Goal: Task Accomplishment & Management: Complete application form

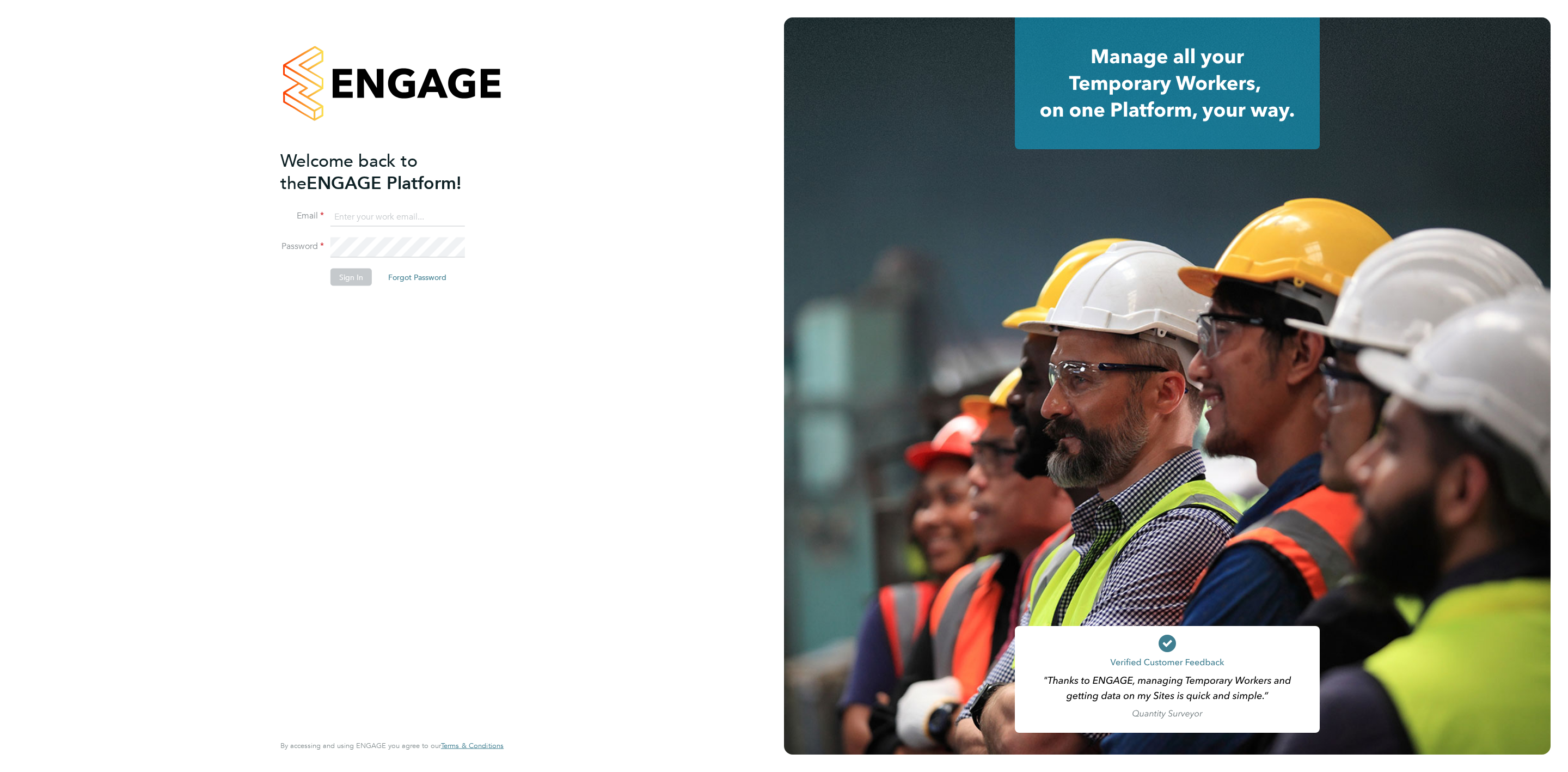
type input "rebecca.cahill@randstadcpe.com"
click at [357, 271] on button "Sign In" at bounding box center [351, 277] width 42 height 18
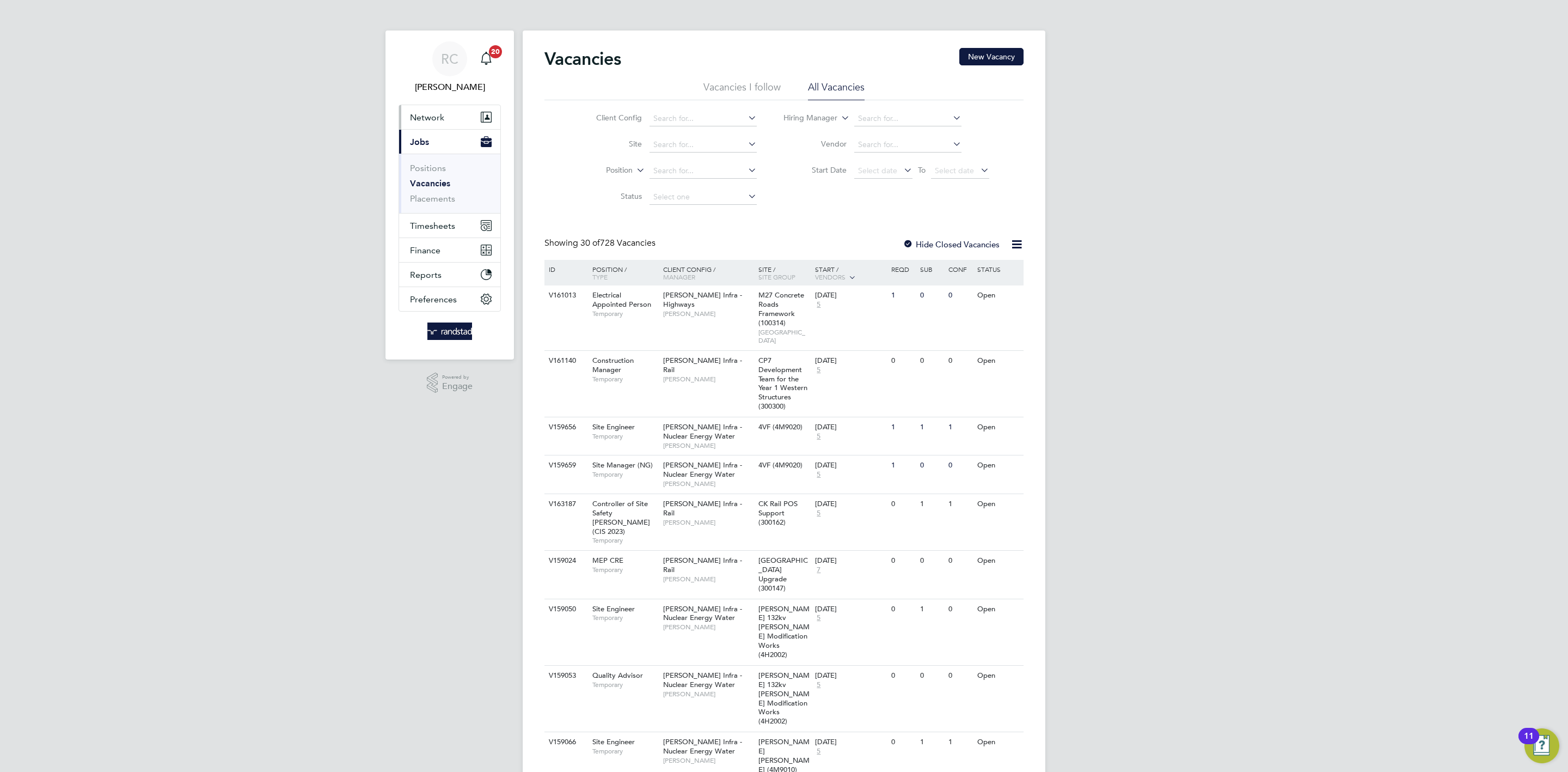
click at [444, 107] on button "Network" at bounding box center [450, 117] width 101 height 24
click at [431, 189] on link "Workers" at bounding box center [427, 189] width 34 height 10
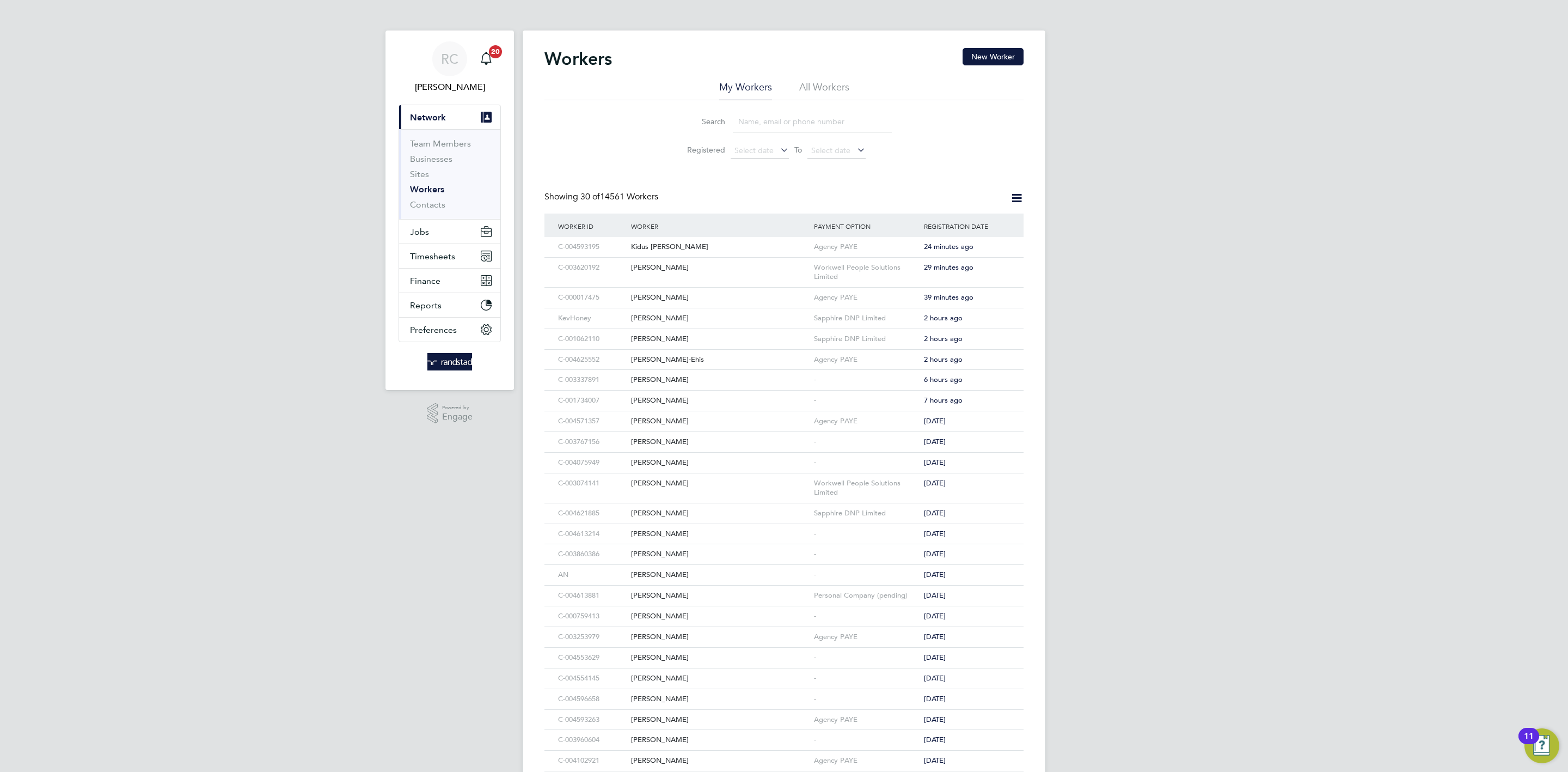
click at [801, 112] on input at bounding box center [812, 121] width 159 height 22
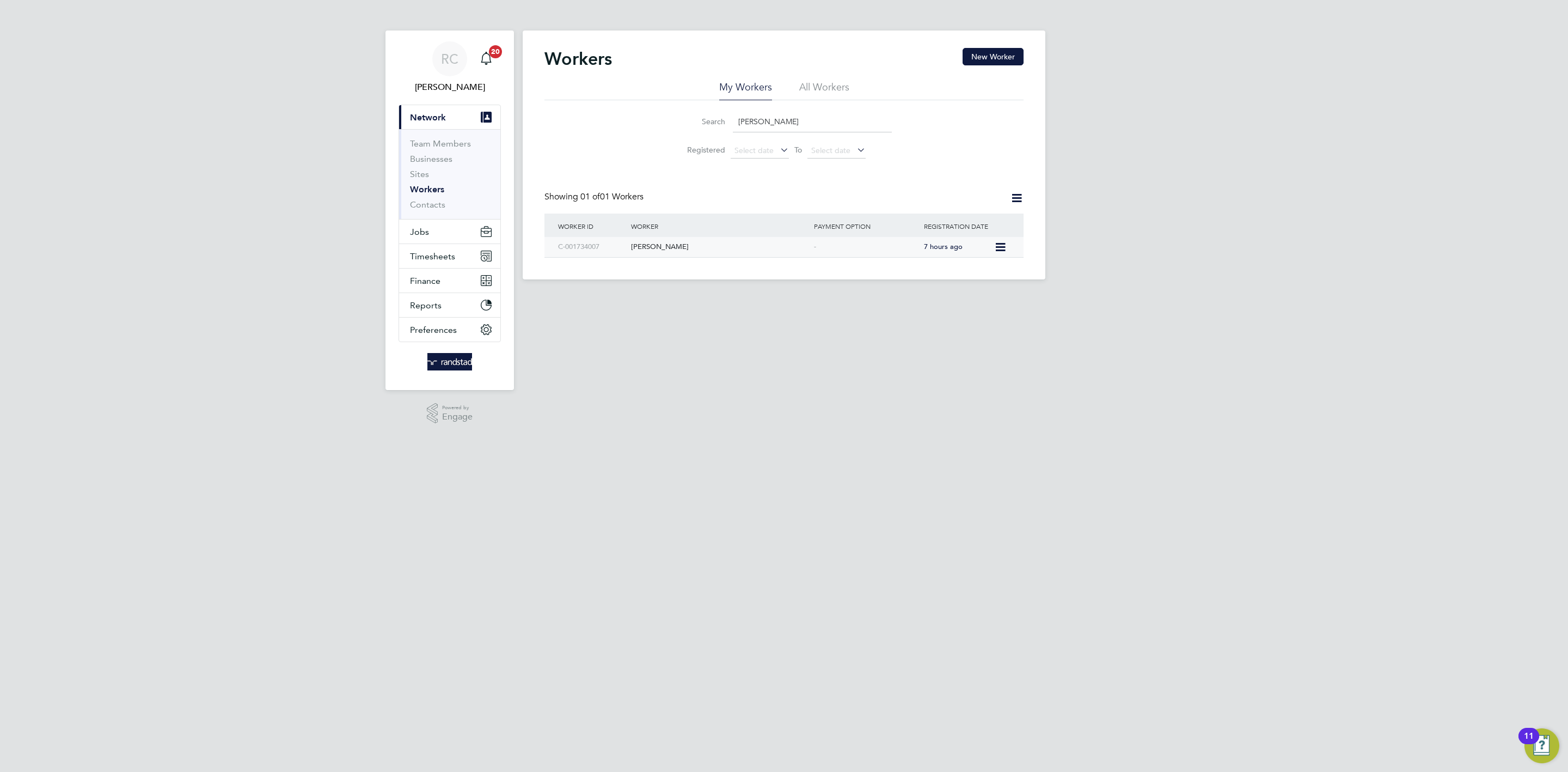
type input "paul slater"
click at [807, 253] on div "Paul Slater" at bounding box center [720, 247] width 183 height 20
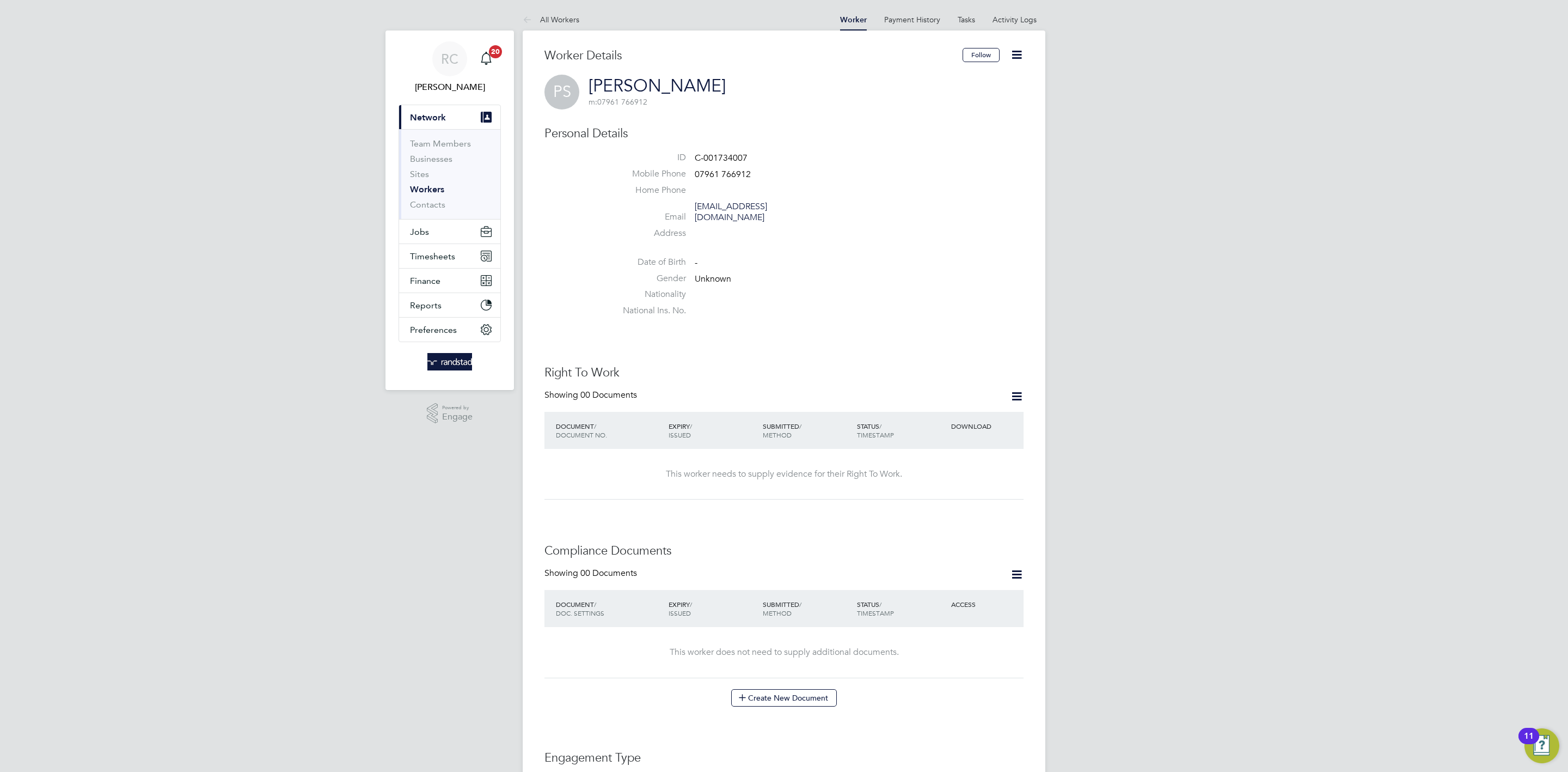
click at [1017, 389] on icon at bounding box center [1017, 396] width 14 height 14
click at [982, 409] on li "Add Right To Work Document" at bounding box center [956, 411] width 131 height 15
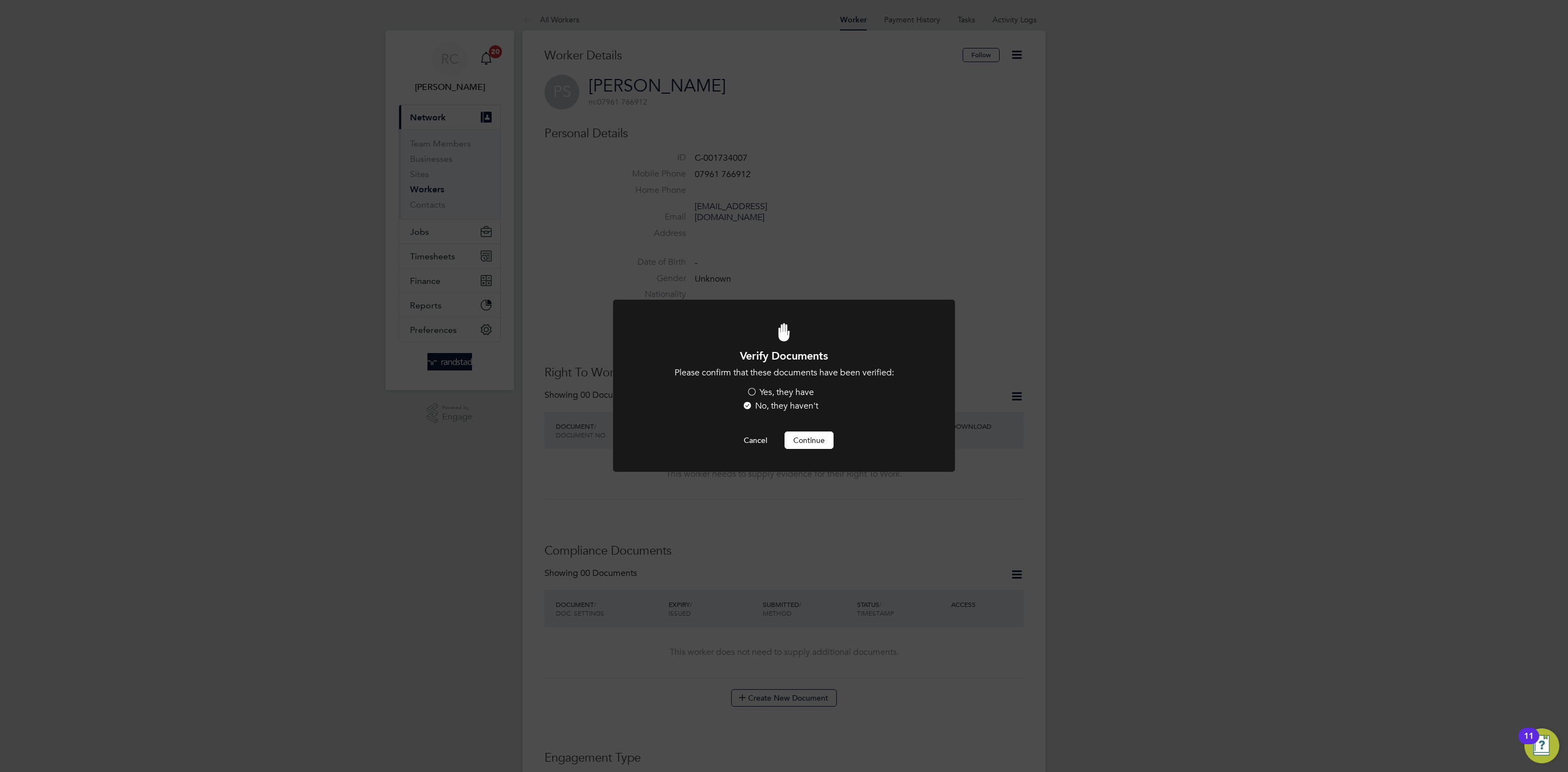
click at [810, 396] on label "Yes, they have" at bounding box center [780, 392] width 68 height 11
click at [0, 0] on input "Yes, they have" at bounding box center [0, 0] width 0 height 0
click at [820, 435] on button "Continue" at bounding box center [808, 440] width 49 height 18
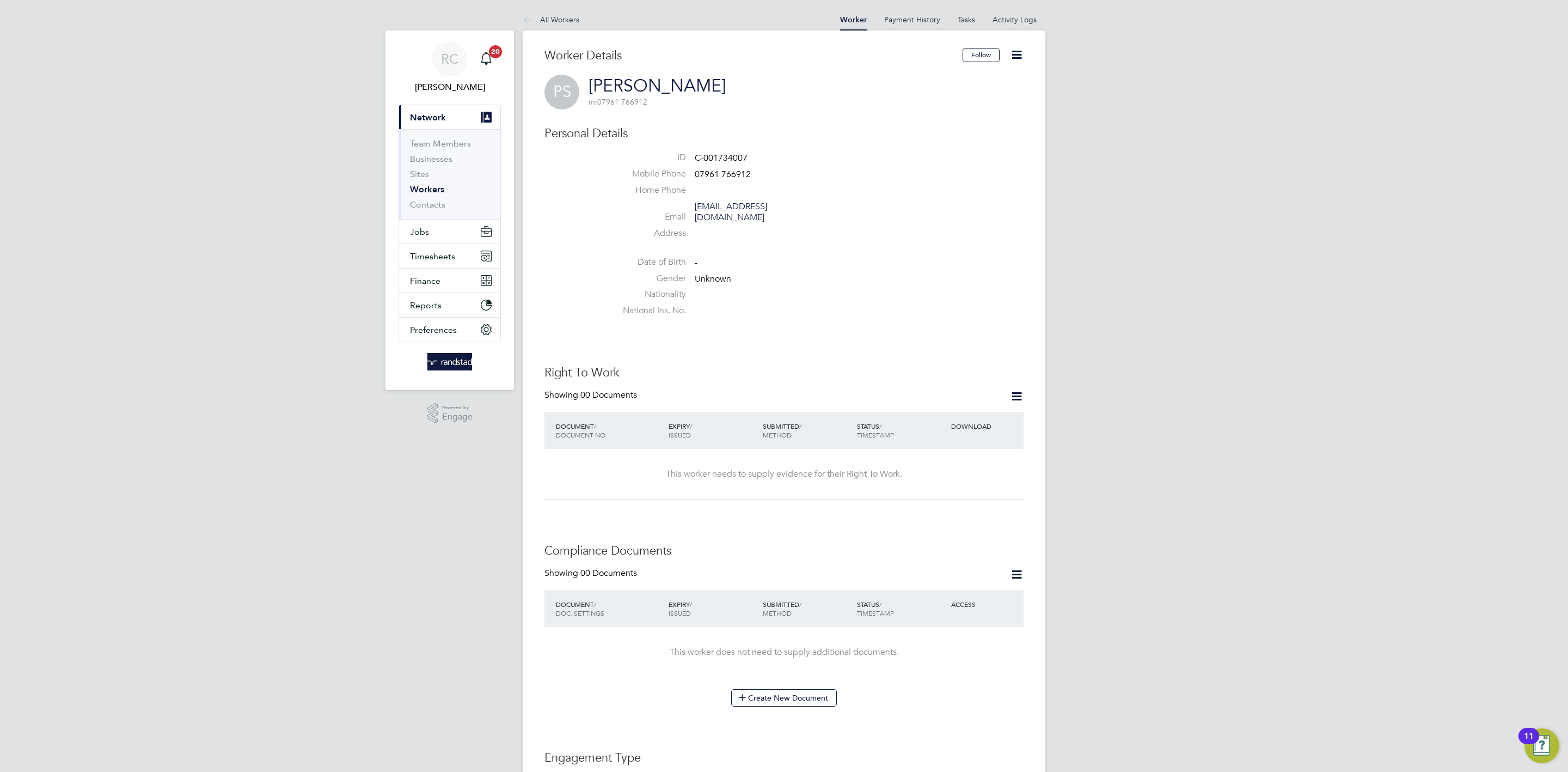
click at [1268, 459] on div "RC Rebecca Cahill Notifications 20 Applications: Current page: Network Team Mem…" at bounding box center [784, 667] width 1568 height 1335
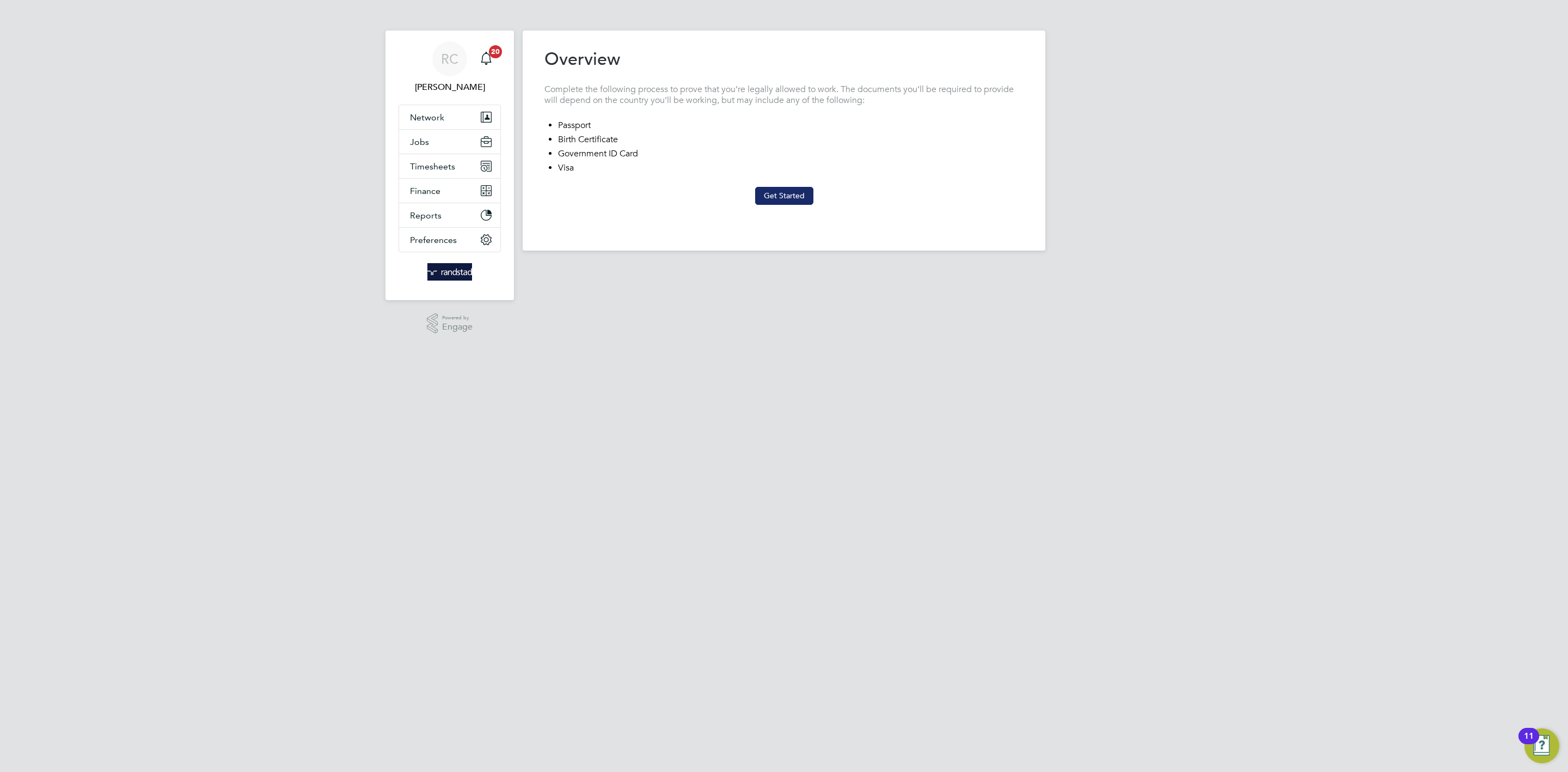
click at [800, 193] on button "Get Started" at bounding box center [784, 196] width 58 height 18
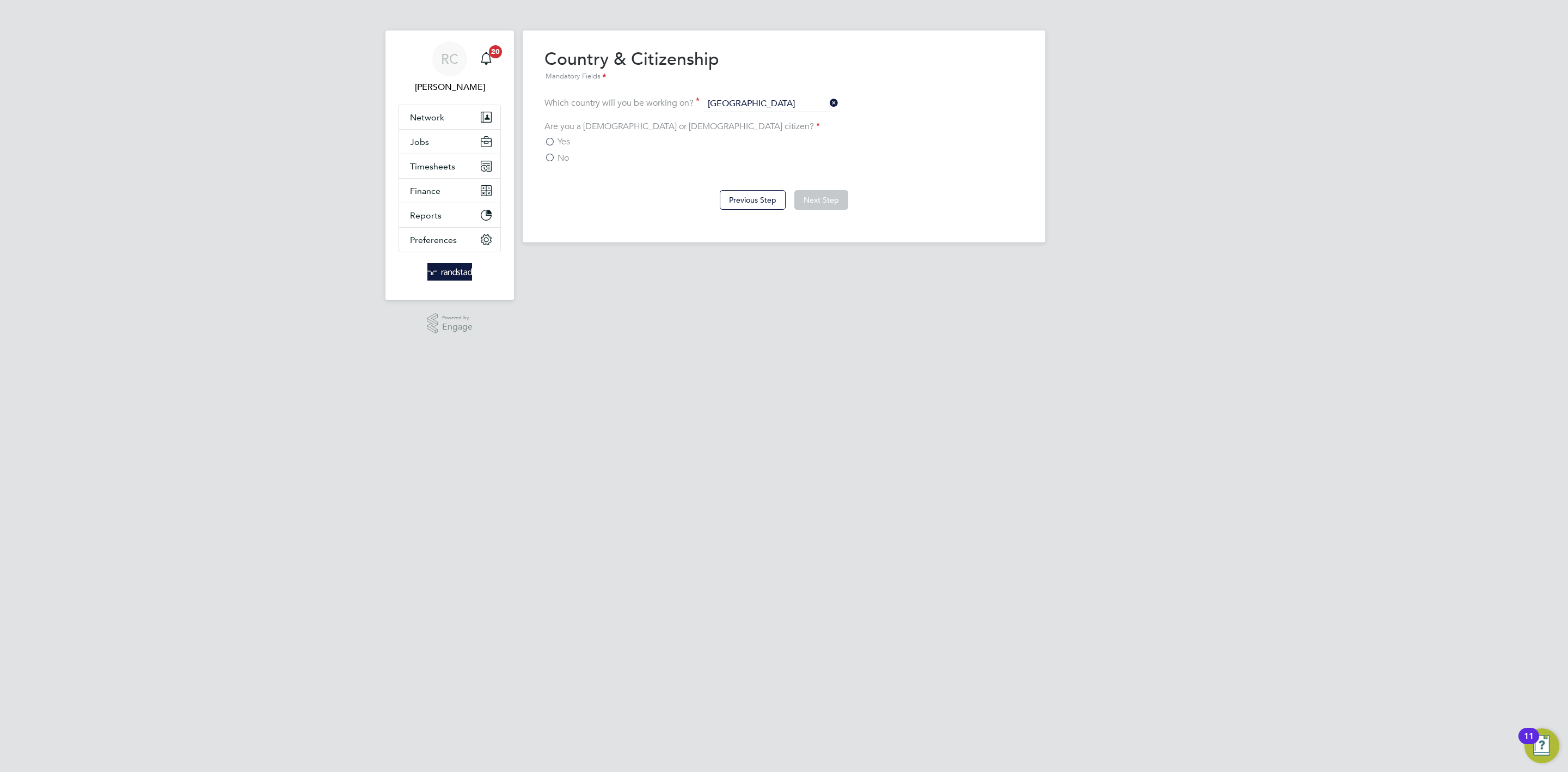
click at [561, 142] on span "Yes" at bounding box center [564, 141] width 13 height 11
click at [0, 0] on input "Yes" at bounding box center [0, 0] width 0 height 0
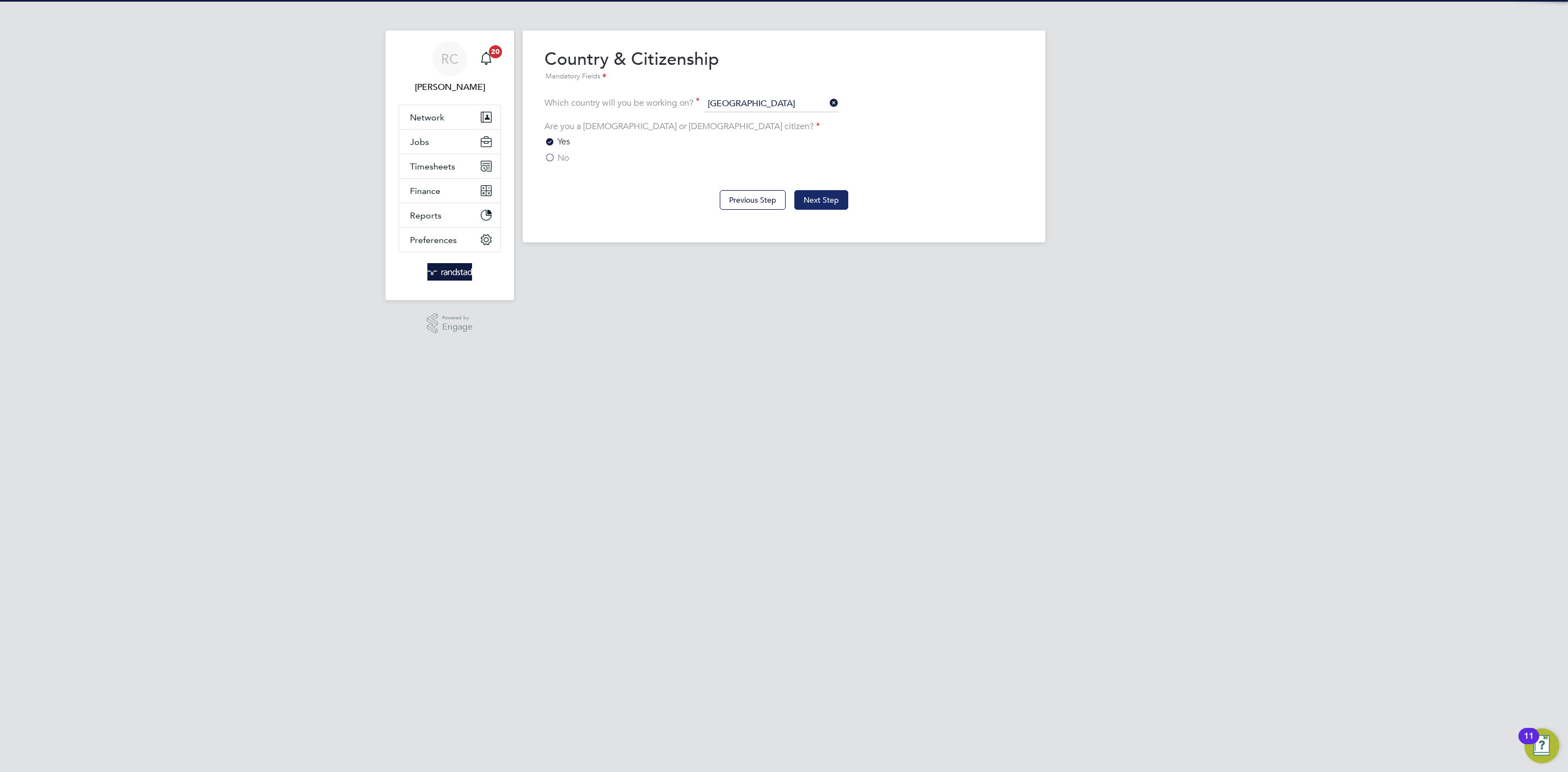
click at [819, 201] on button "Next Step" at bounding box center [821, 200] width 54 height 20
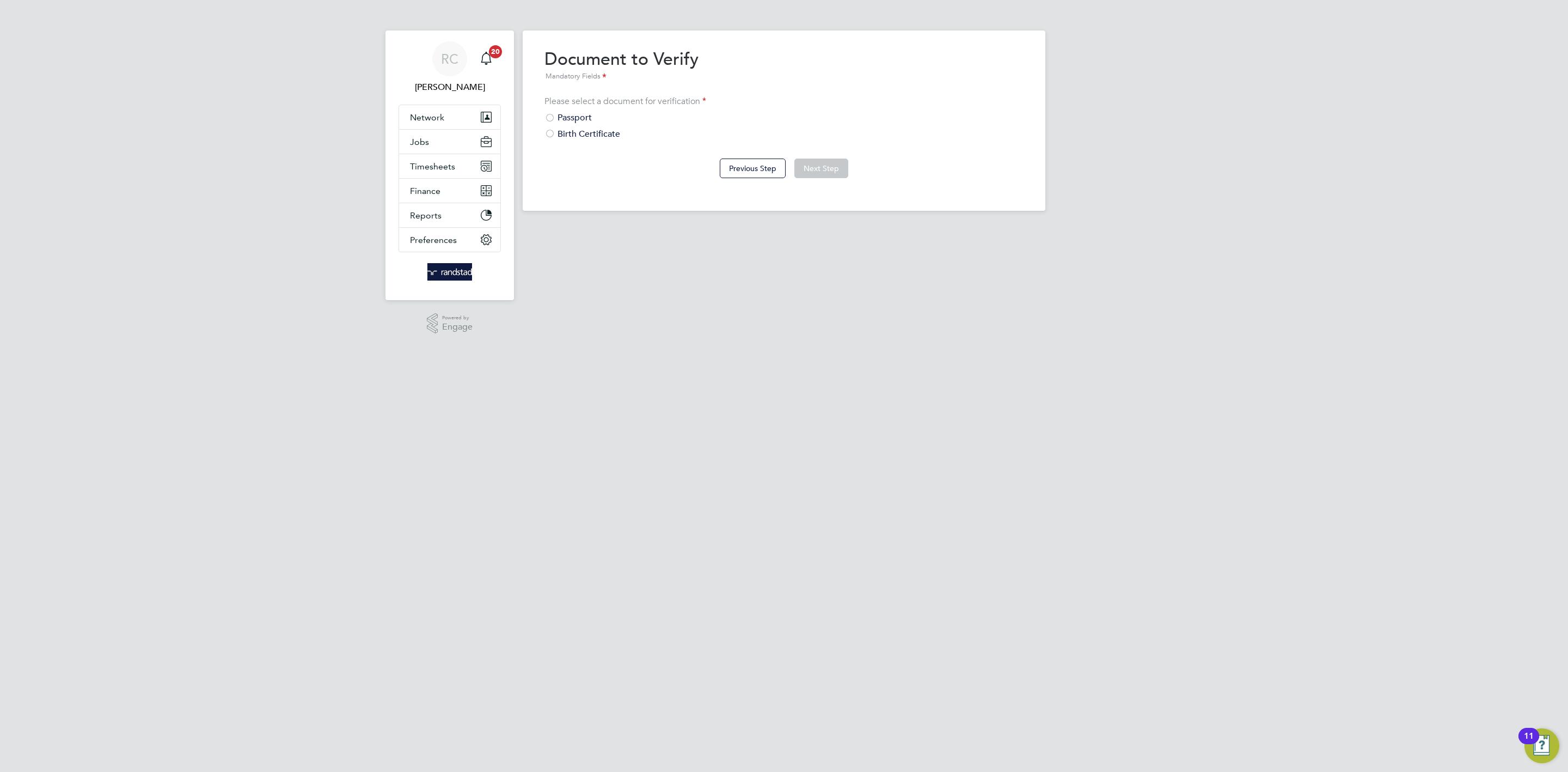
click at [583, 116] on div "Passport" at bounding box center [784, 117] width 479 height 11
click at [805, 164] on button "Next Step" at bounding box center [821, 168] width 54 height 20
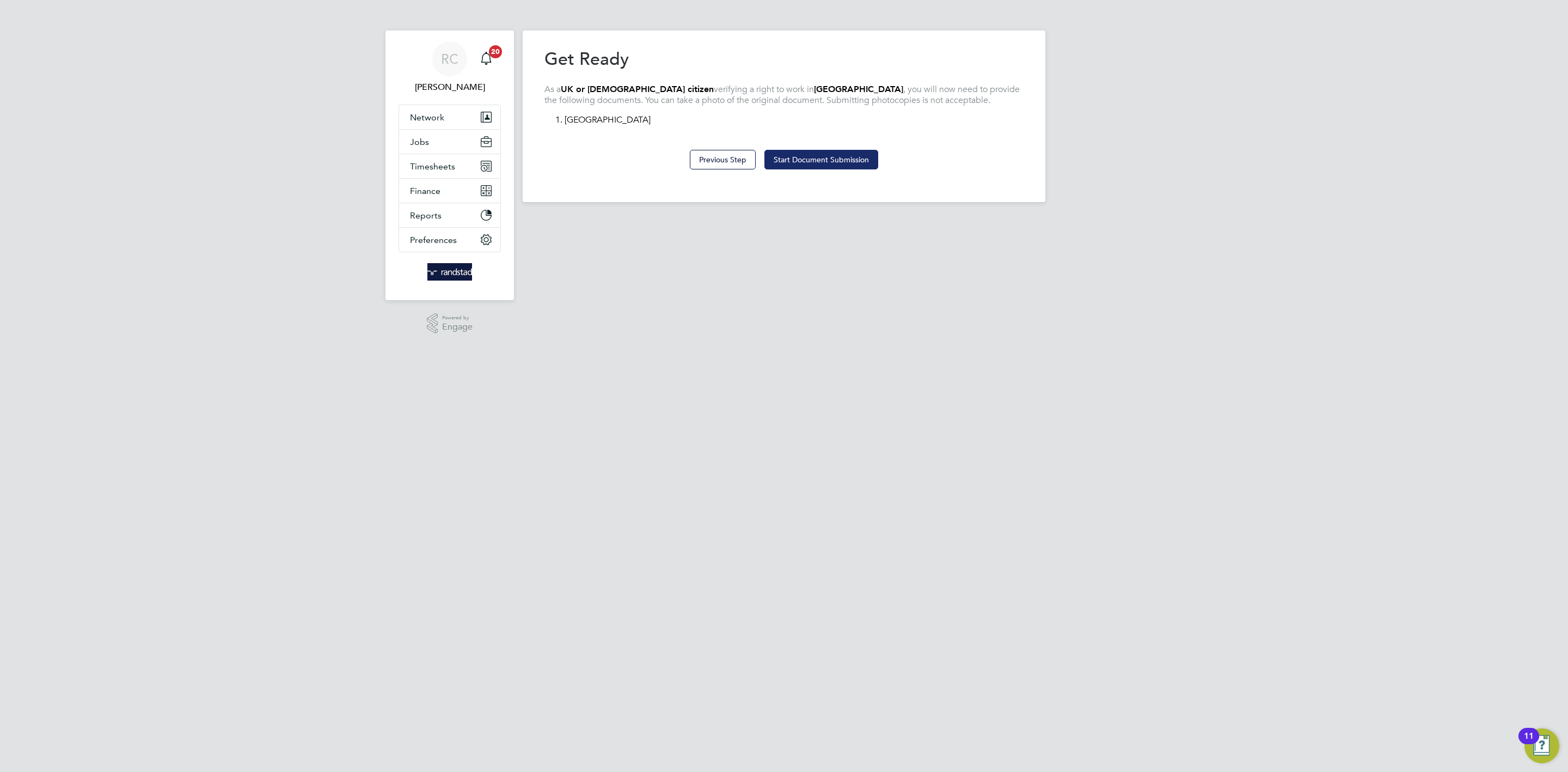
click at [822, 160] on button "Start Document Submission" at bounding box center [821, 159] width 113 height 20
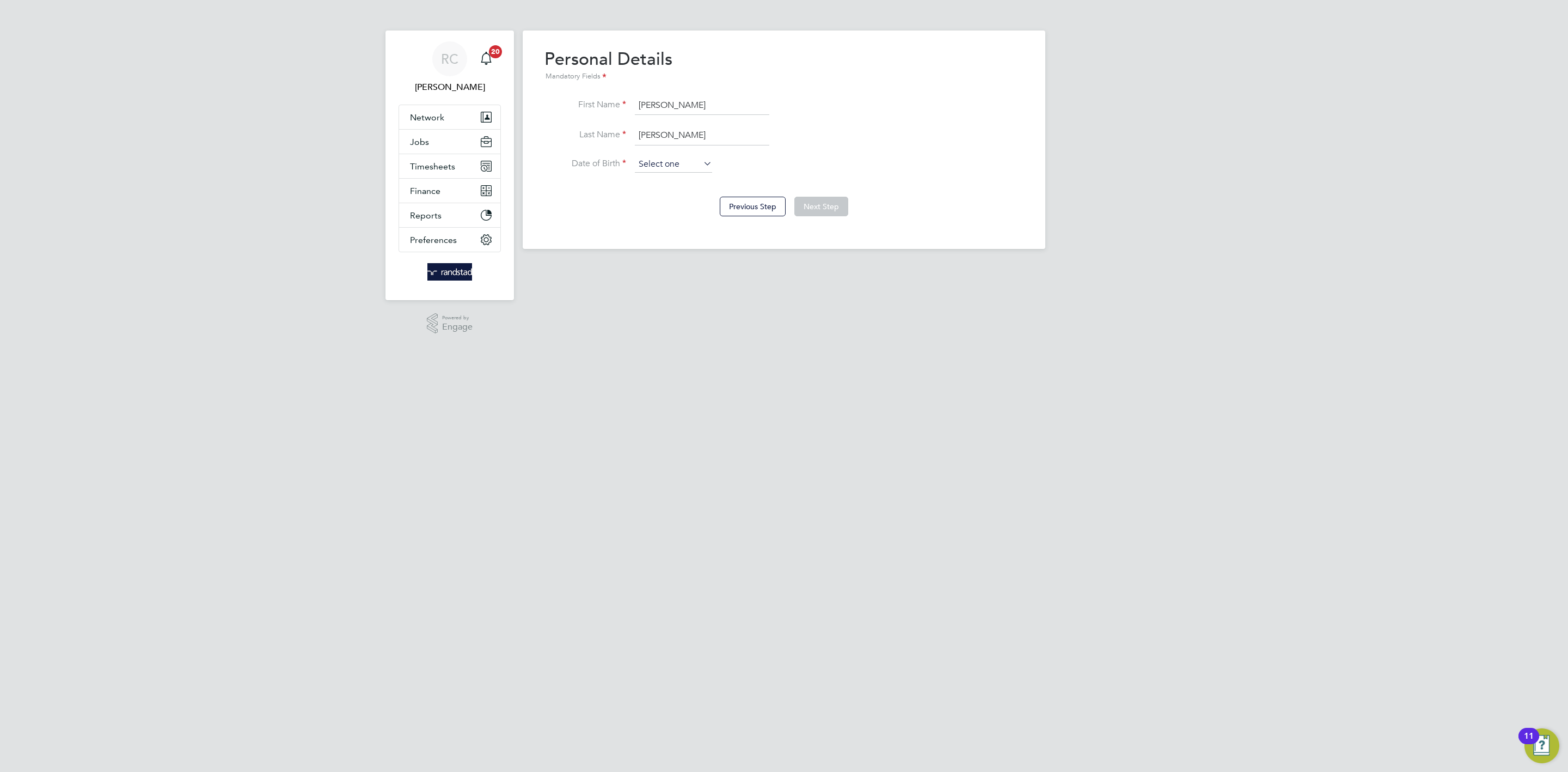
click at [683, 165] on input at bounding box center [673, 165] width 77 height 16
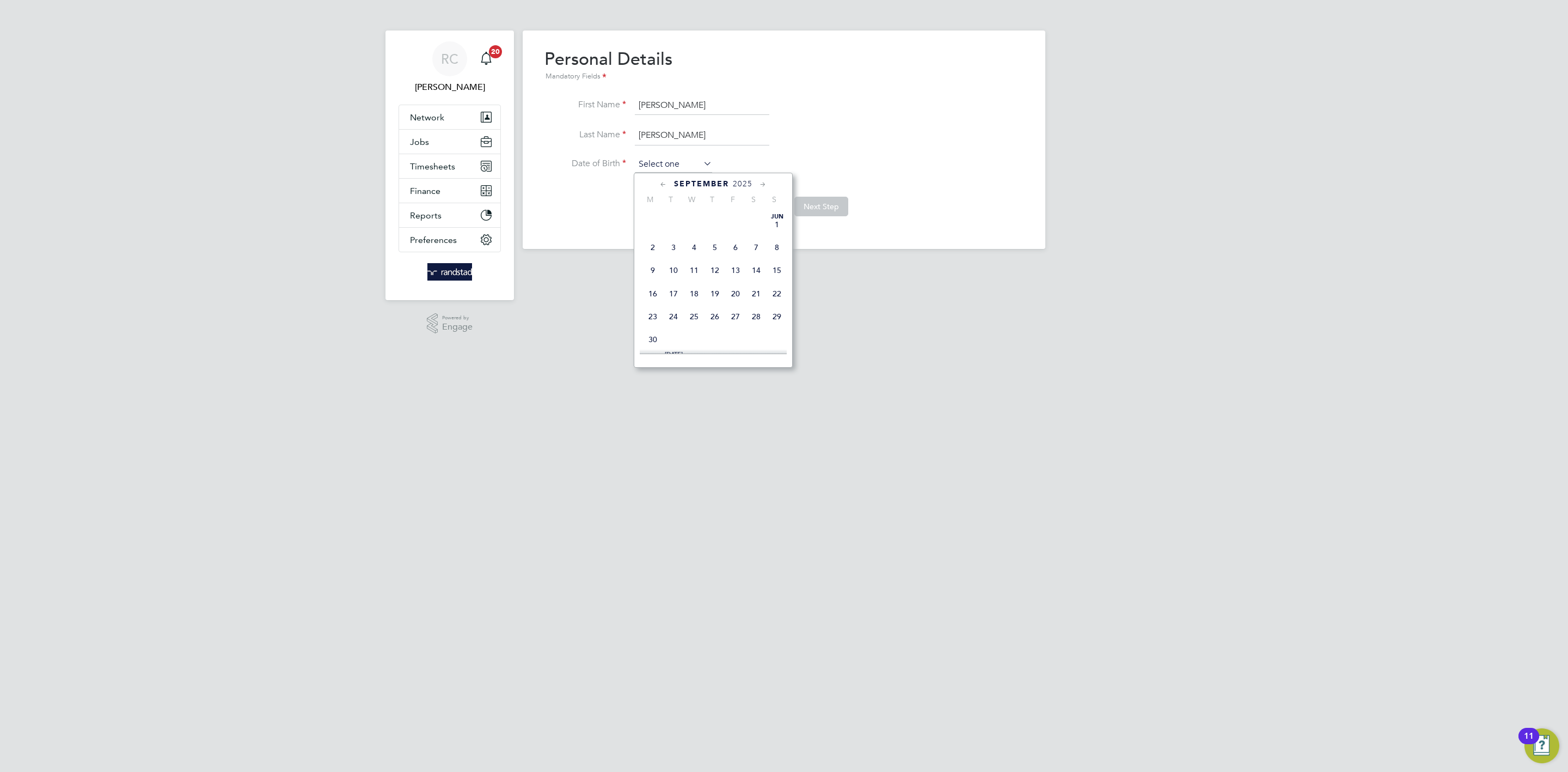
scroll to position [326, 0]
click at [696, 162] on input at bounding box center [673, 165] width 77 height 16
click at [752, 185] on span "2025" at bounding box center [743, 184] width 20 height 10
click at [719, 185] on span "September" at bounding box center [701, 184] width 55 height 10
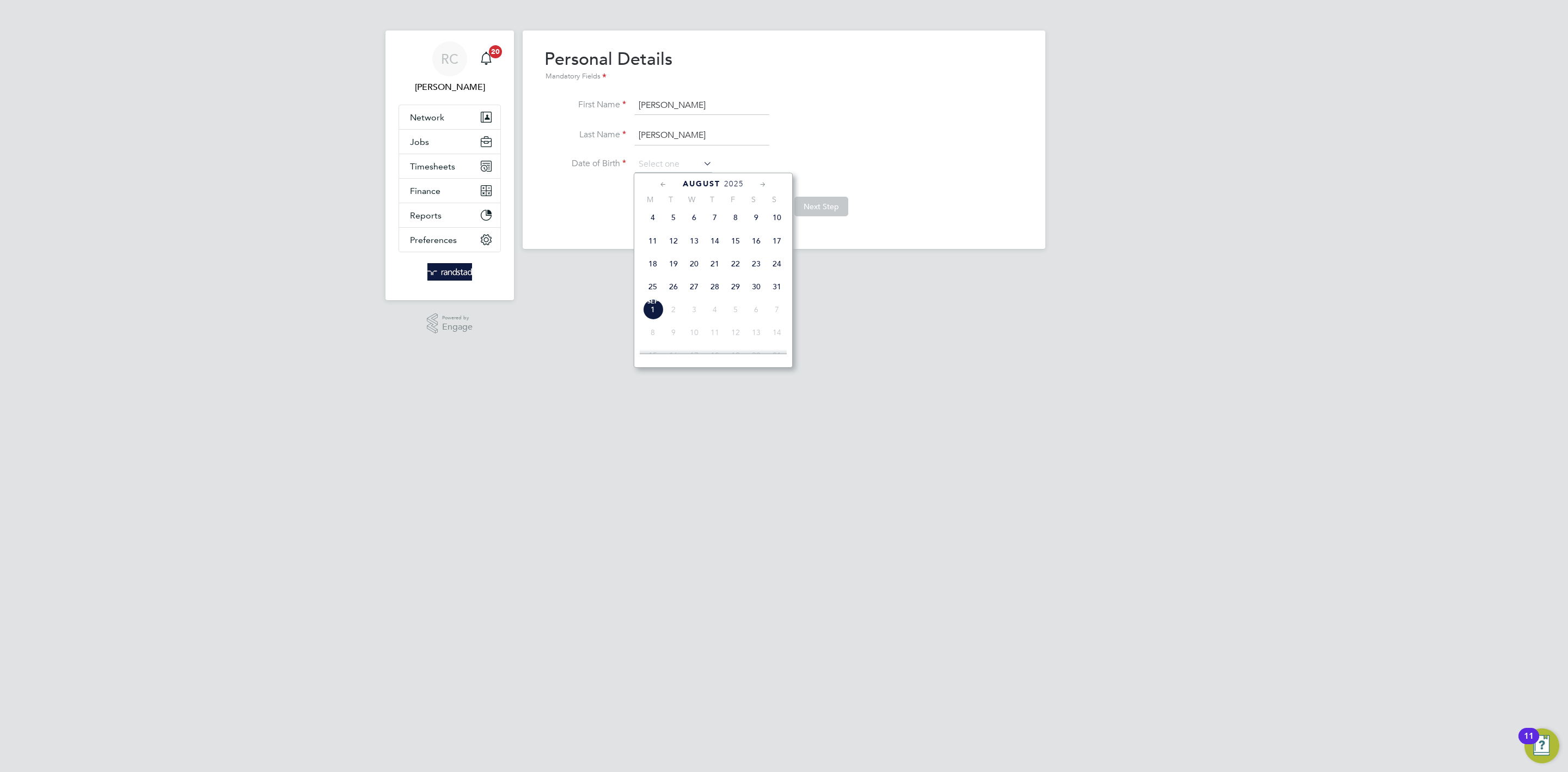
click at [728, 184] on span "2025" at bounding box center [734, 184] width 20 height 10
click at [693, 245] on span "1971" at bounding box center [694, 245] width 21 height 21
click at [758, 183] on icon at bounding box center [763, 185] width 10 height 12
click at [764, 182] on icon at bounding box center [763, 185] width 10 height 12
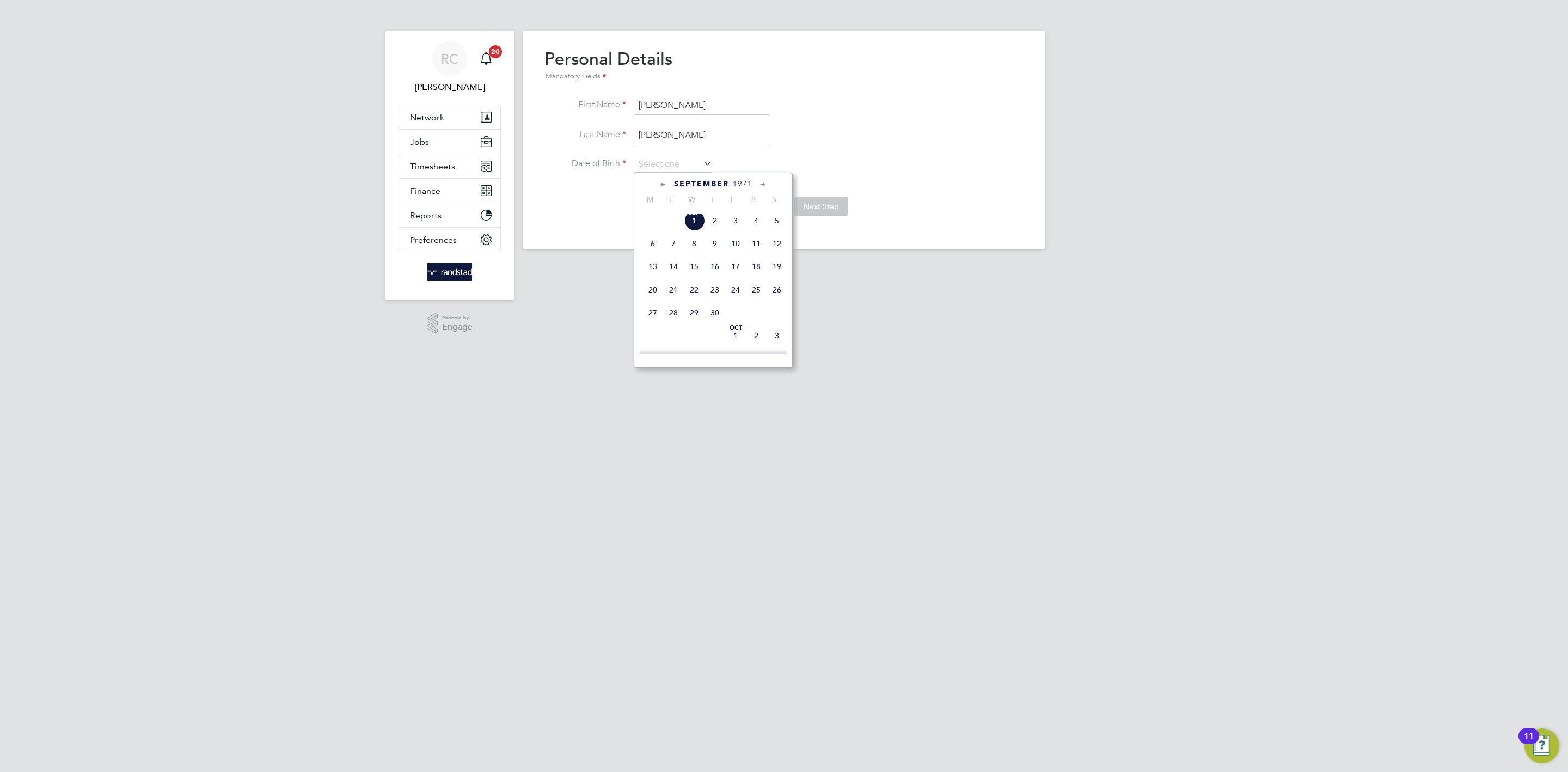
click at [764, 182] on icon at bounding box center [763, 185] width 10 height 12
click at [716, 225] on span "2" at bounding box center [715, 217] width 21 height 21
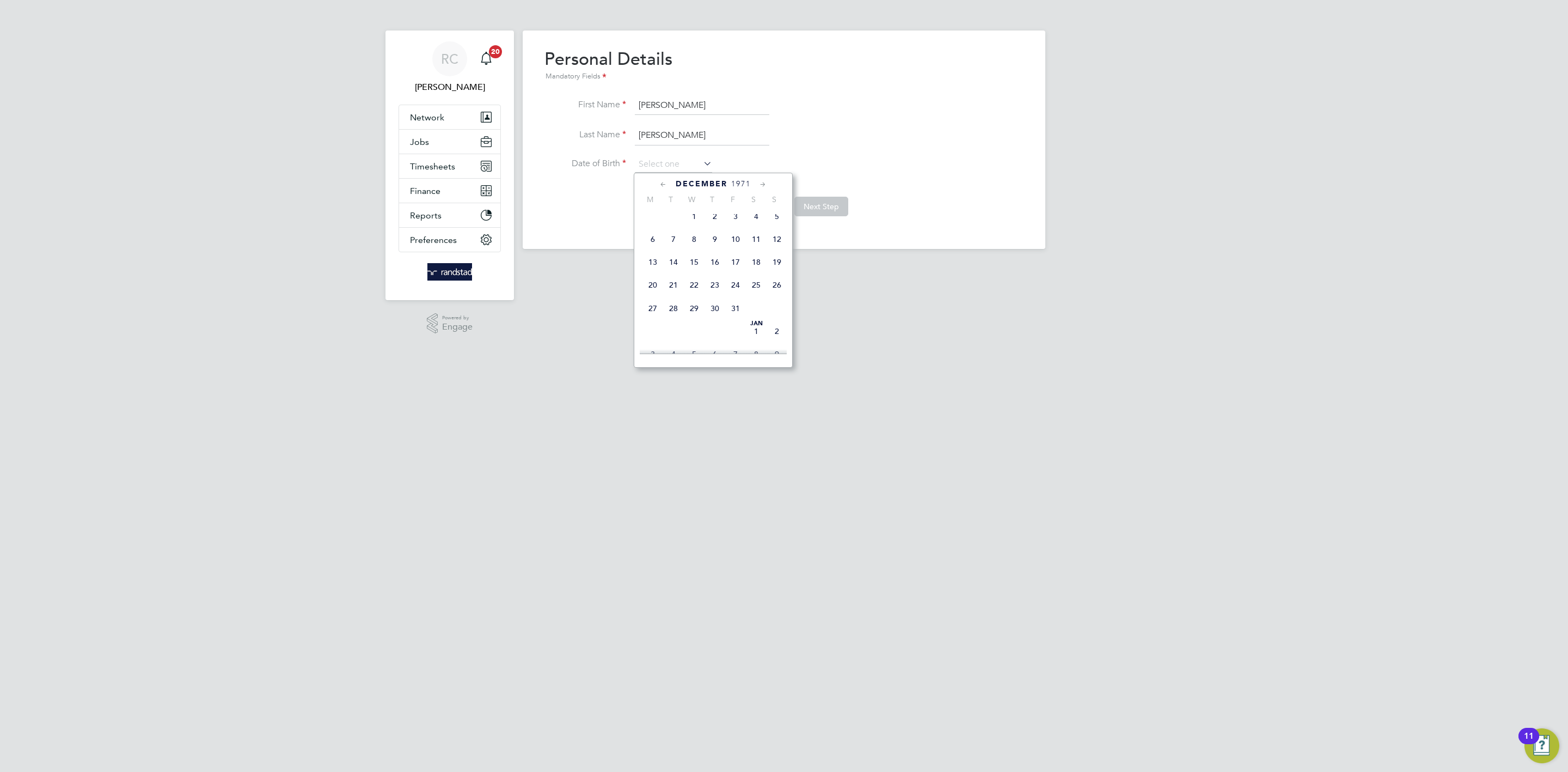
type input "[DATE]"
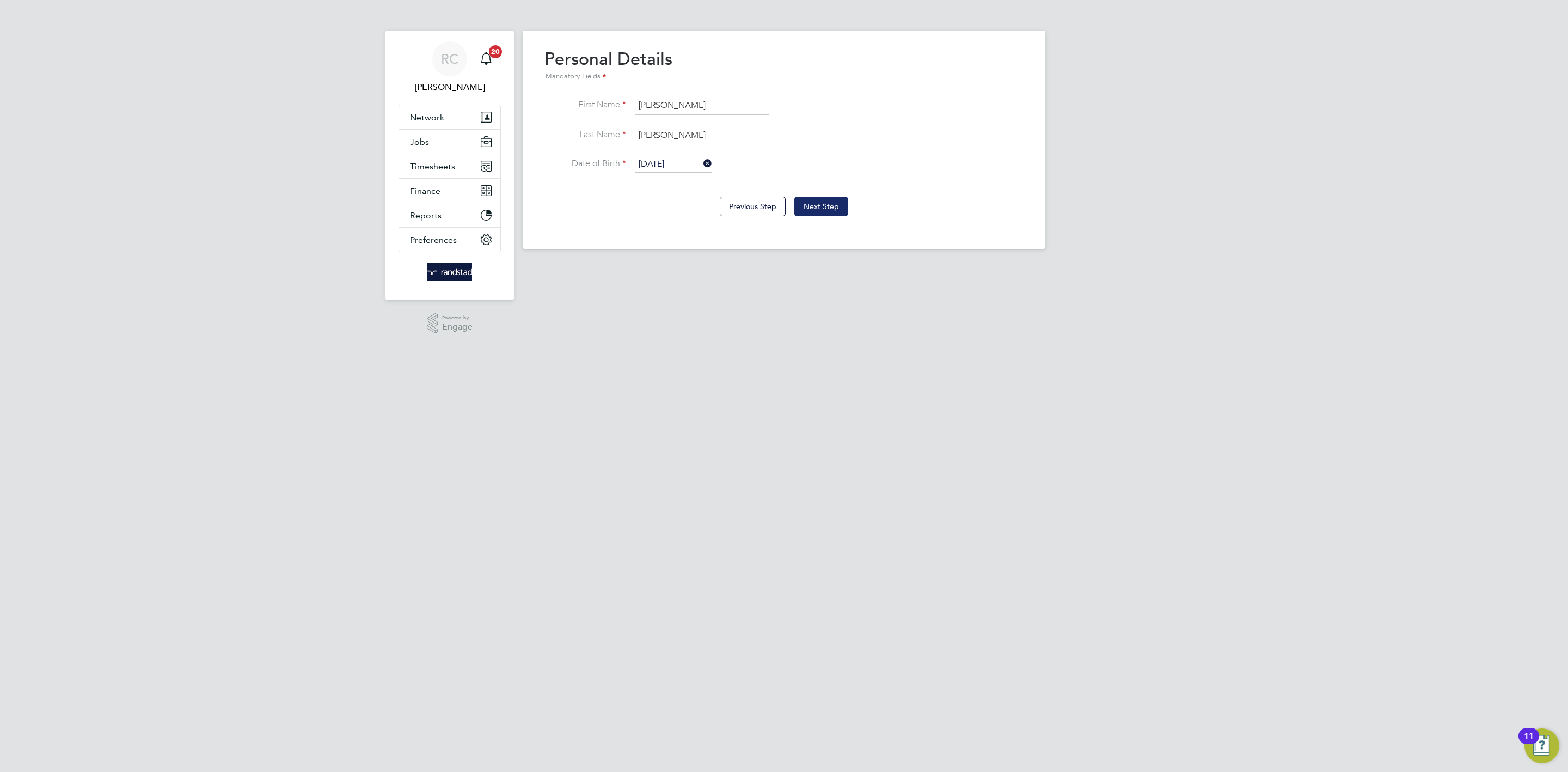
click at [828, 206] on button "Next Step" at bounding box center [821, 206] width 54 height 20
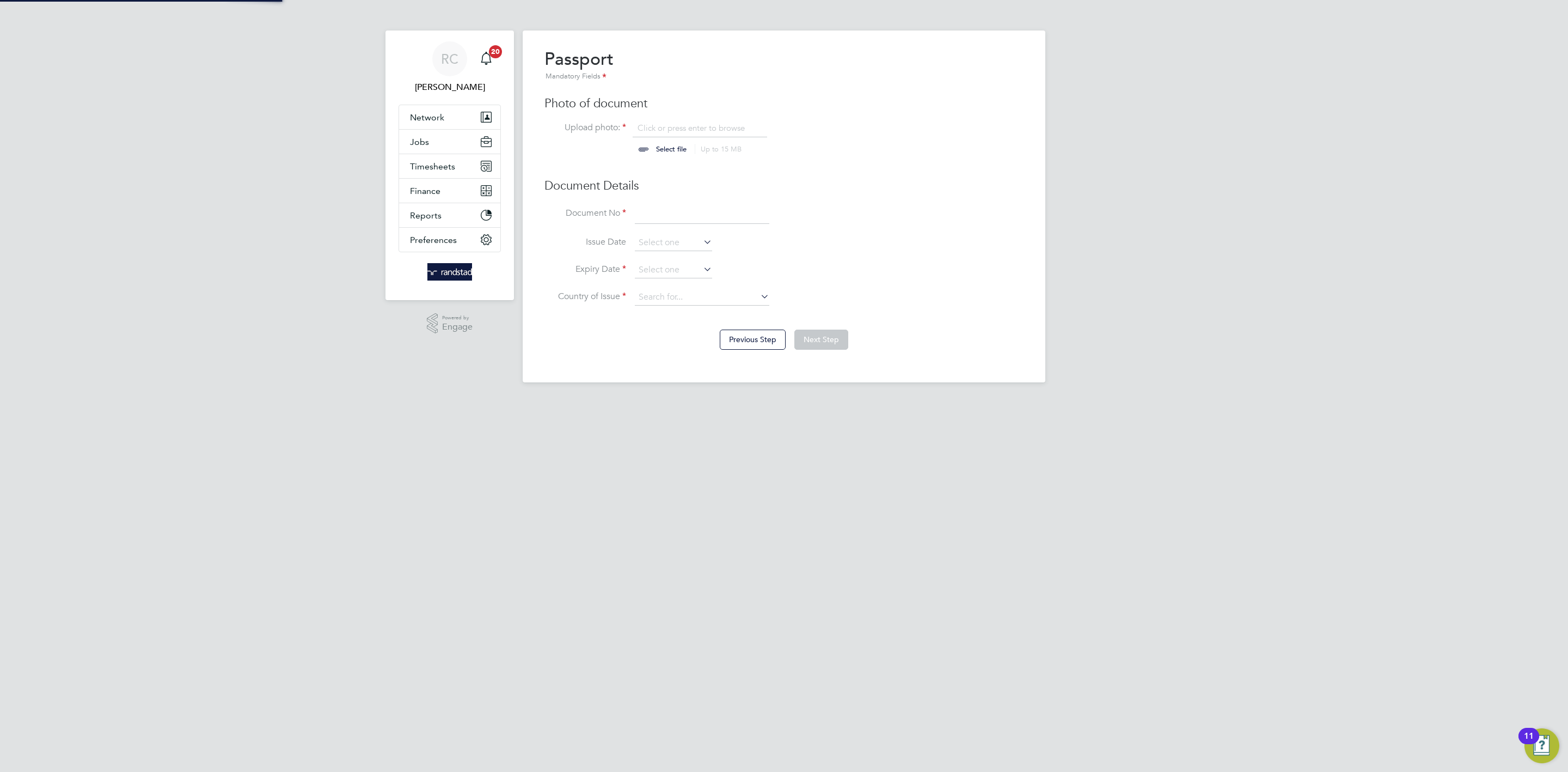
scroll to position [14, 136]
click at [657, 148] on input "file" at bounding box center [681, 138] width 171 height 33
type input "C:\fakepath\Trust ID RTW Report (1).pdf"
click at [669, 221] on input at bounding box center [702, 214] width 134 height 20
paste input "153217963"
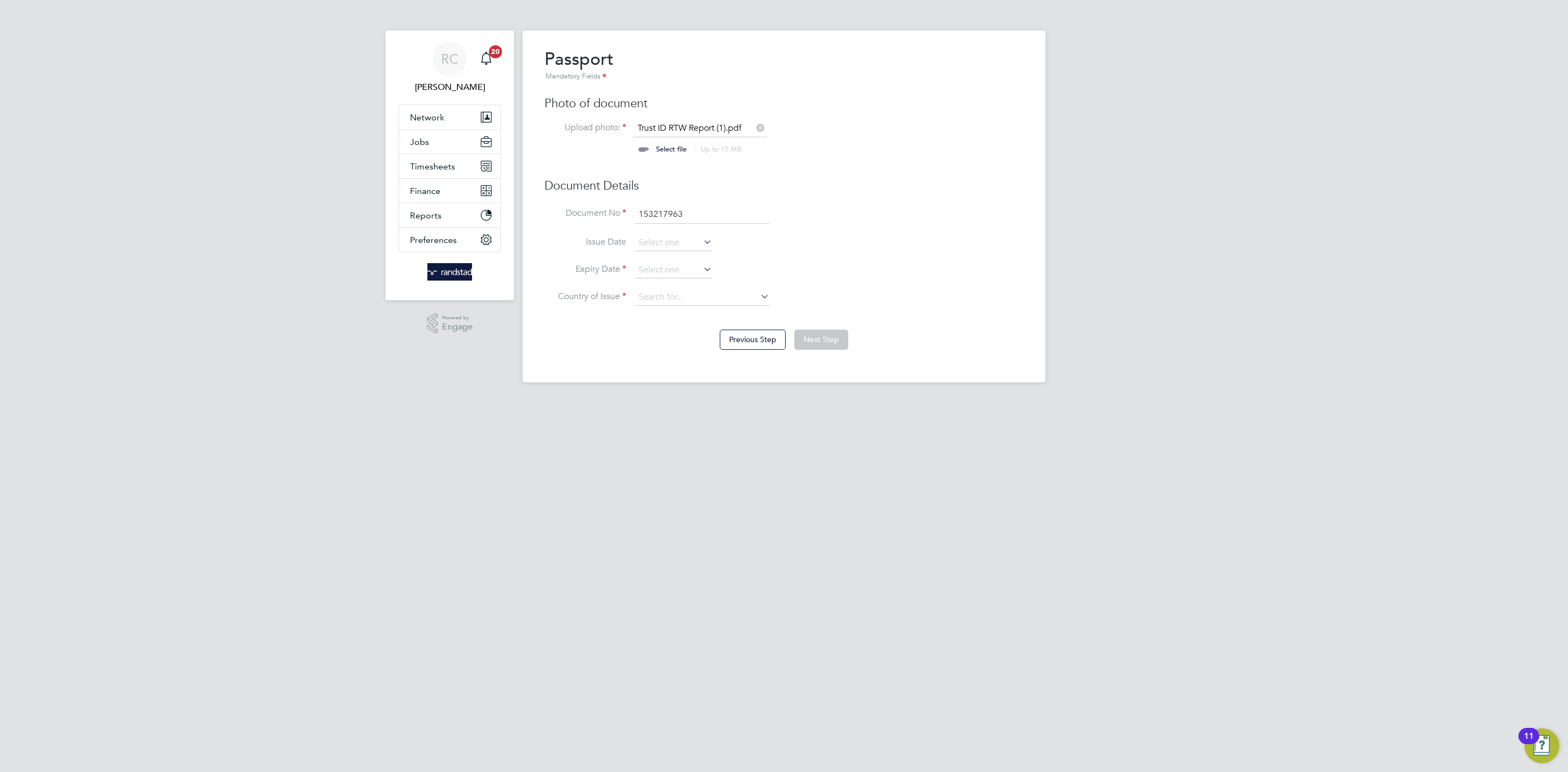
type input "153217963"
click at [1153, 276] on div "RC [PERSON_NAME] Notifications 20 Applications: Network Team Members Businesses…" at bounding box center [784, 200] width 1568 height 400
click at [652, 277] on input at bounding box center [673, 270] width 77 height 16
click at [729, 71] on div "[DATE] M T W T F S S [DATE] 2 3 4 5 6 7 8 9 10 11 12 13 14 15 16 17 18 19 20 21…" at bounding box center [713, 165] width 159 height 195
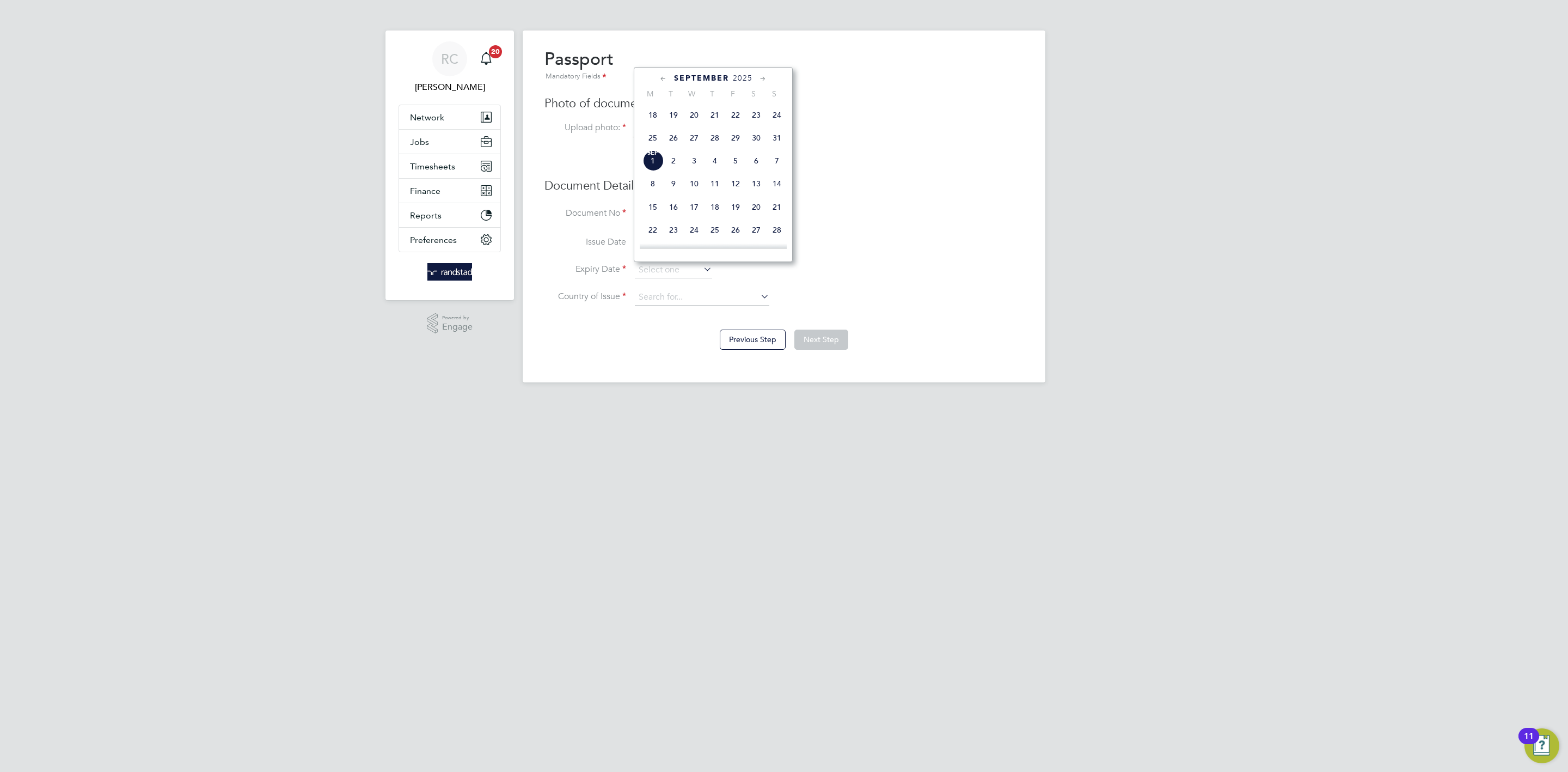
click at [729, 78] on div "[DATE]" at bounding box center [713, 78] width 147 height 10
click at [706, 75] on span "September" at bounding box center [701, 78] width 55 height 10
click at [713, 73] on div "[DATE]" at bounding box center [713, 78] width 147 height 10
click at [713, 78] on span "September" at bounding box center [701, 78] width 55 height 10
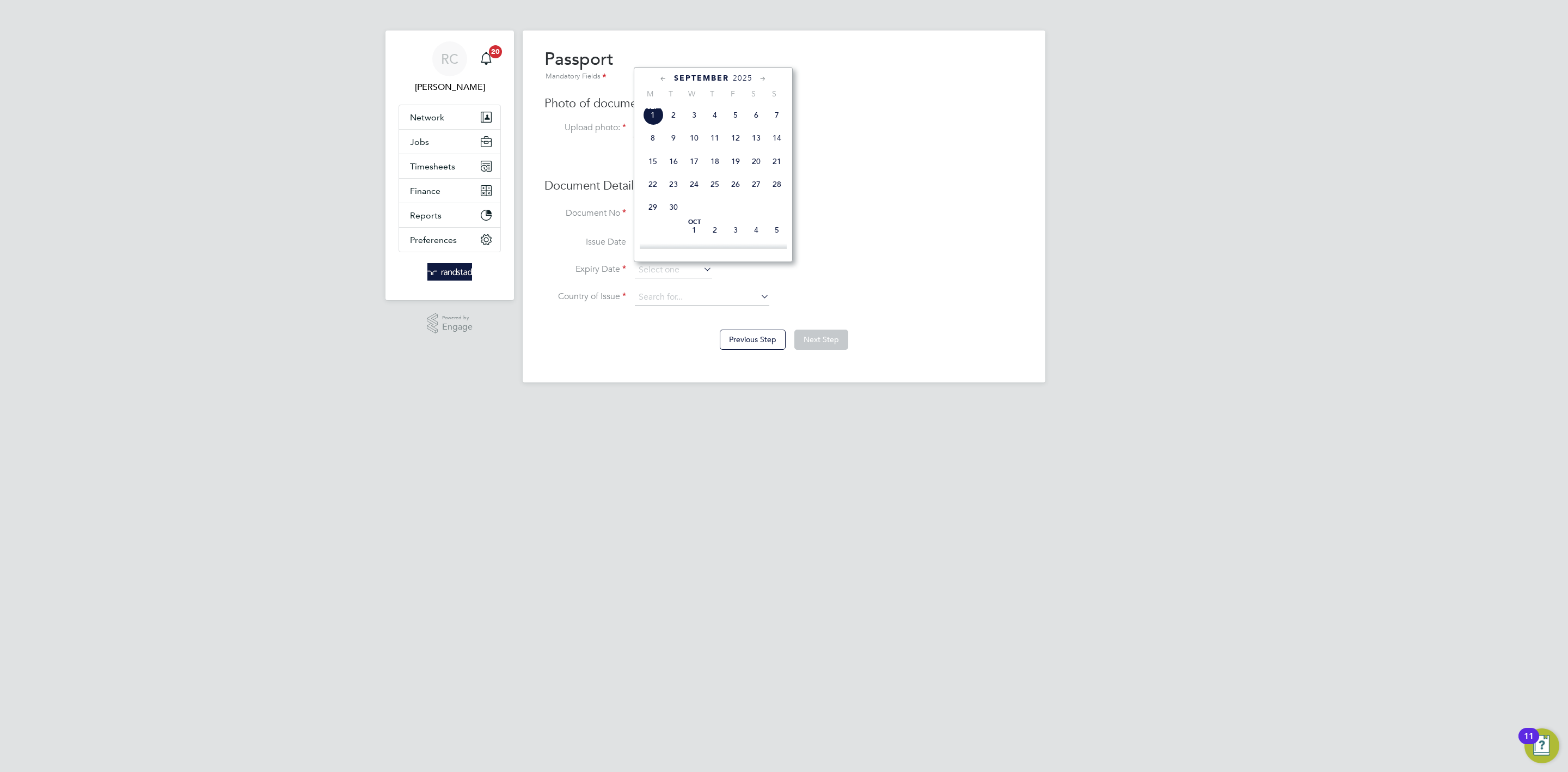
click at [740, 78] on span "2025" at bounding box center [743, 78] width 20 height 10
click at [697, 205] on span "2034" at bounding box center [694, 204] width 21 height 21
click at [764, 82] on icon at bounding box center [763, 78] width 10 height 12
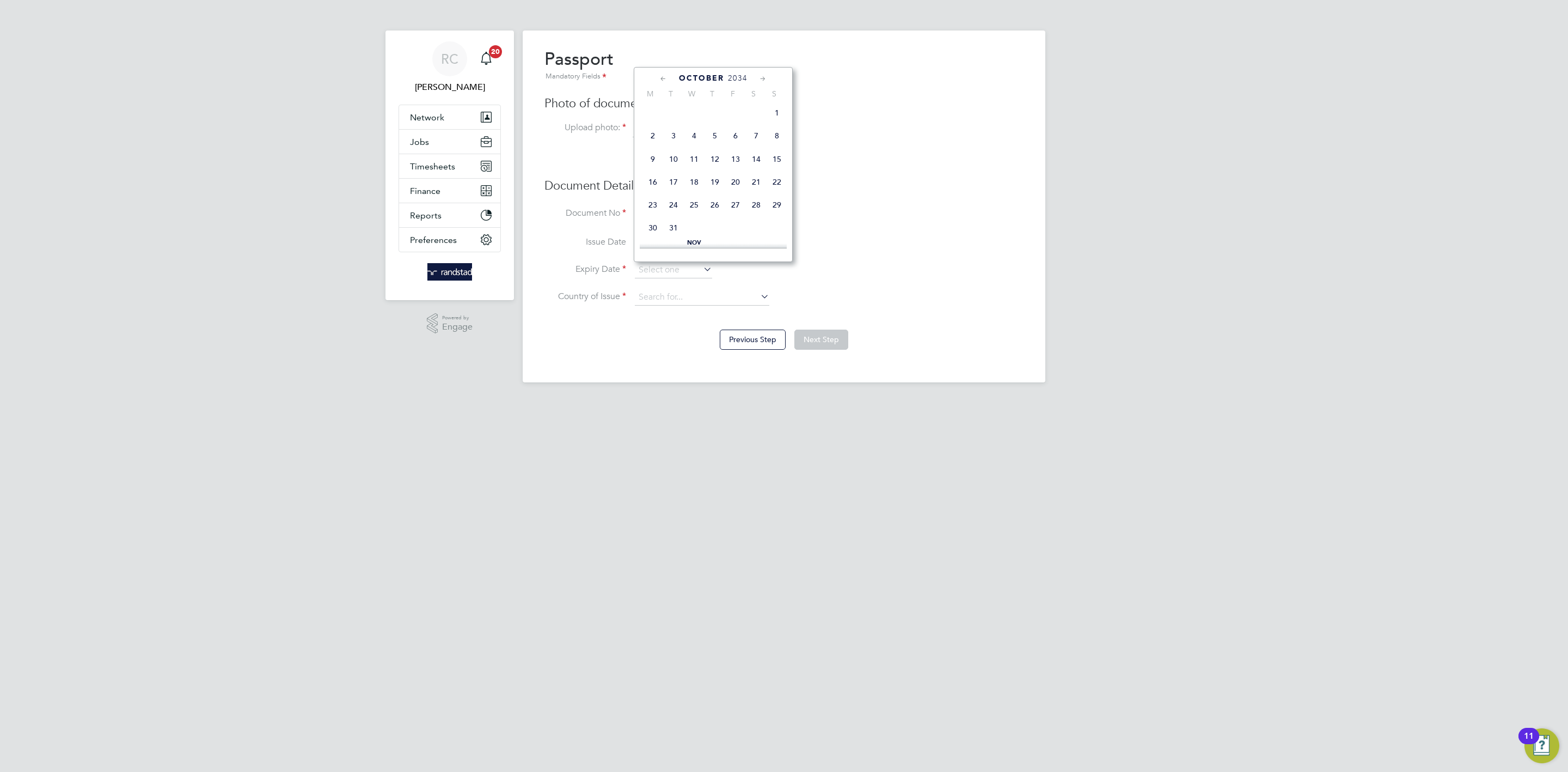
click at [764, 82] on icon at bounding box center [763, 78] width 10 height 12
click at [754, 140] on span "9" at bounding box center [756, 133] width 21 height 21
type input "[DATE]"
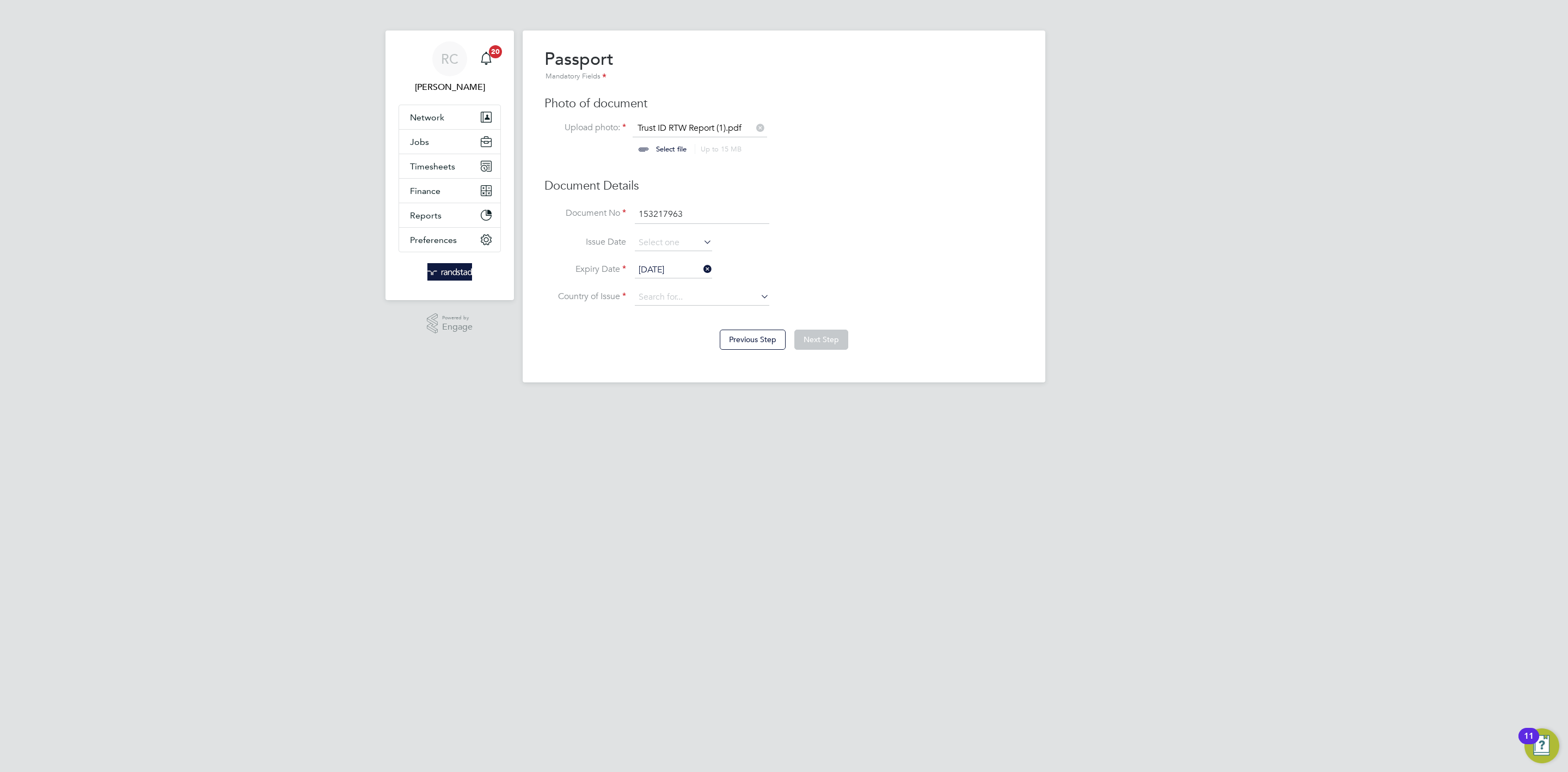
click at [927, 274] on li "Expiry Date [DATE]" at bounding box center [784, 276] width 479 height 27
click at [736, 297] on input at bounding box center [702, 297] width 134 height 16
click at [665, 343] on li "[GEOGRAPHIC_DATA]" at bounding box center [711, 344] width 153 height 14
type input "[GEOGRAPHIC_DATA]"
drag, startPoint x: 825, startPoint y: 339, endPoint x: 851, endPoint y: 340, distance: 26.0
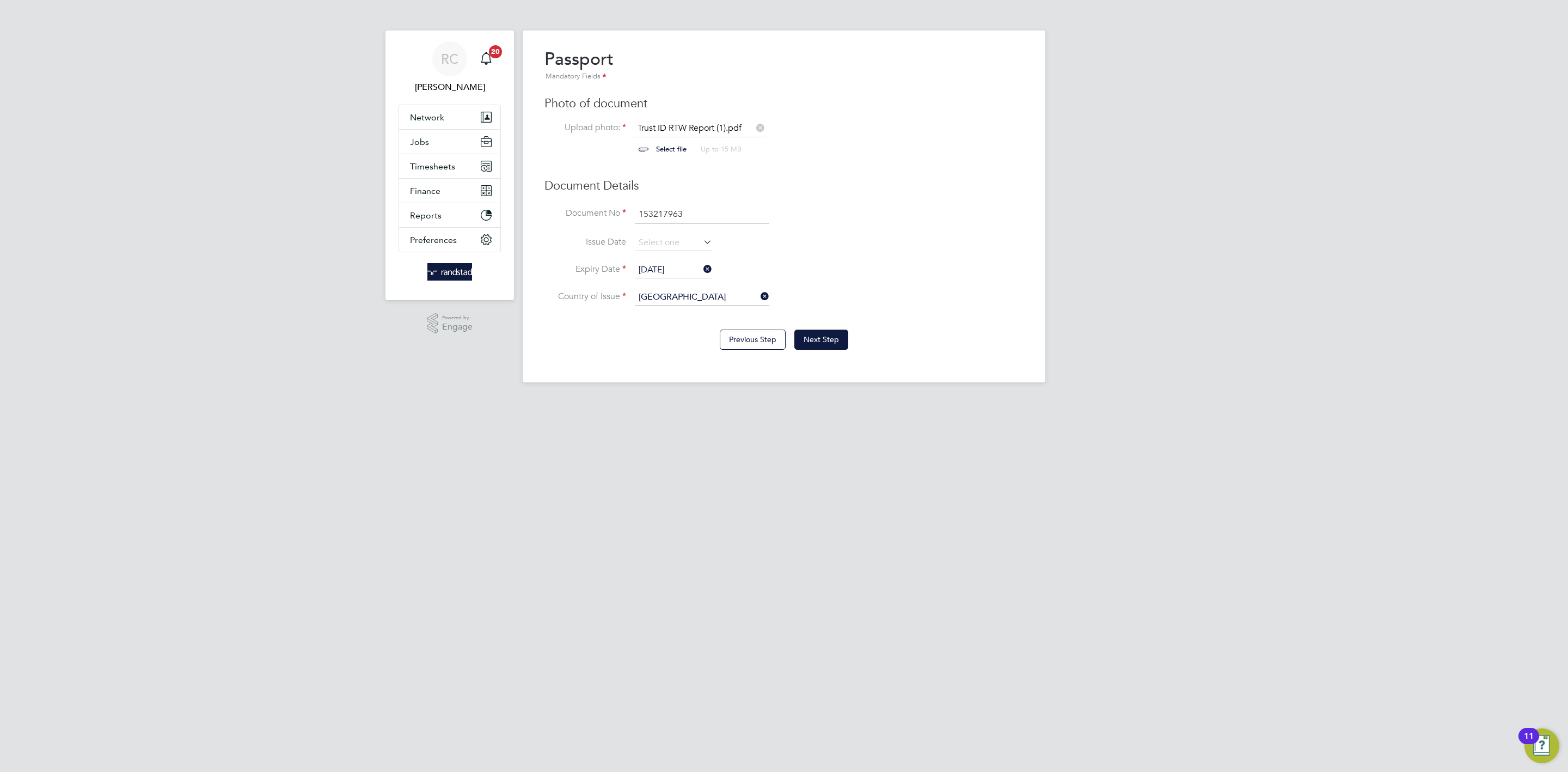
click at [825, 340] on button "Next Step" at bounding box center [821, 339] width 54 height 20
